Goal: Task Accomplishment & Management: Use online tool/utility

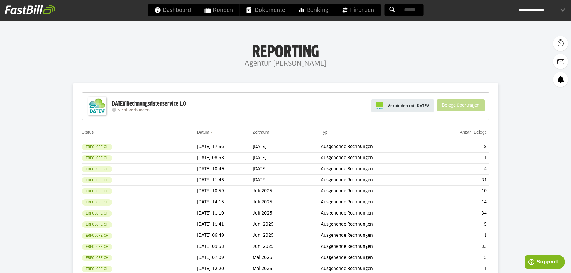
click at [420, 106] on span "Verbinden mit DATEV" at bounding box center [409, 106] width 42 height 6
click at [401, 104] on span "Verbinden mit DATEV" at bounding box center [409, 106] width 42 height 6
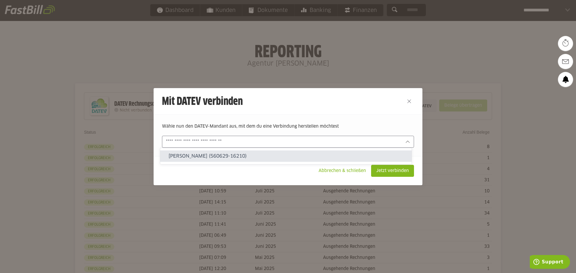
click at [300, 138] on div at bounding box center [288, 142] width 252 height 12
click at [242, 154] on slot "[PERSON_NAME] (560629-16210)" at bounding box center [287, 156] width 238 height 7
type input "**********"
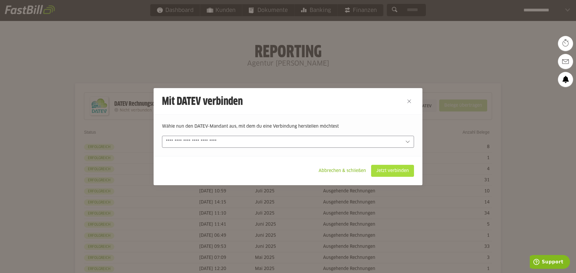
click at [404, 171] on slot "Jetzt verbinden" at bounding box center [392, 170] width 42 height 11
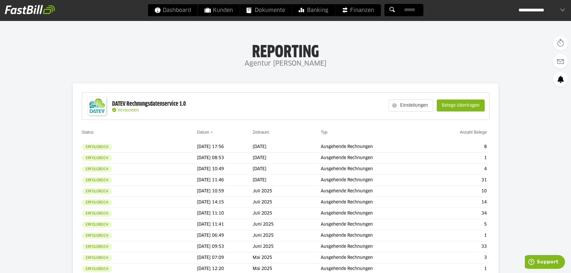
click at [464, 106] on slot "Belege übertragen" at bounding box center [460, 105] width 47 height 11
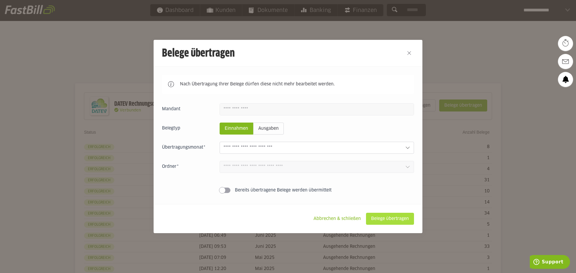
click at [377, 218] on slot "Belege übertragen" at bounding box center [389, 218] width 47 height 11
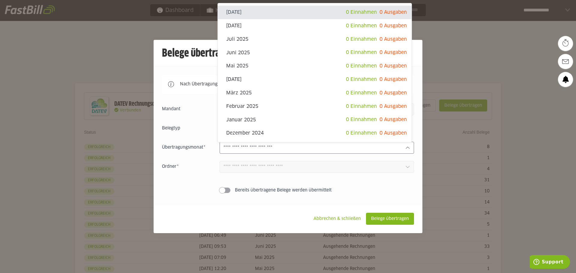
click at [259, 149] on input "text" at bounding box center [311, 148] width 177 height 7
click at [322, 215] on slot "Abbrechen & schließen" at bounding box center [337, 218] width 57 height 11
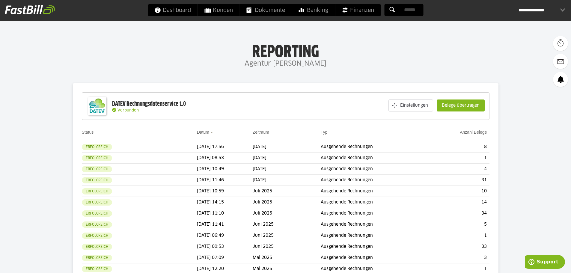
click at [563, 9] on div "**********" at bounding box center [542, 10] width 46 height 12
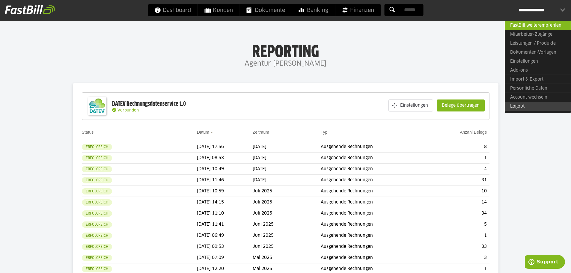
click at [525, 106] on link "Logout" at bounding box center [538, 106] width 66 height 9
